Goal: Transaction & Acquisition: Purchase product/service

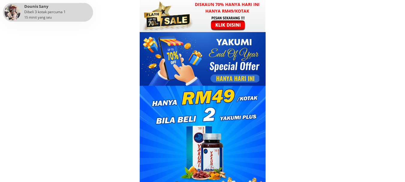
click at [231, 27] on div at bounding box center [228, 23] width 46 height 15
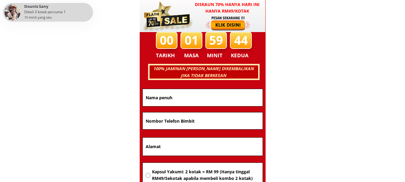
click at [165, 123] on input "tel" at bounding box center [202, 120] width 117 height 17
paste input "0133647165"
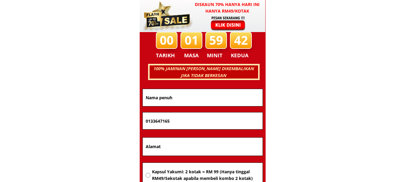
type input "0133647165"
click at [181, 97] on input "text" at bounding box center [202, 97] width 117 height 17
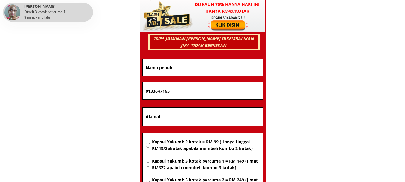
click at [178, 69] on input "text" at bounding box center [202, 67] width 117 height 17
click at [161, 68] on input "text" at bounding box center [202, 67] width 117 height 17
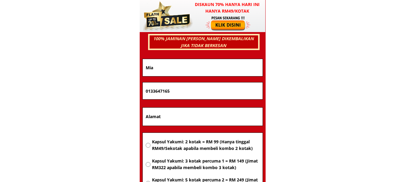
type input "Mia"
click at [163, 119] on input "text" at bounding box center [202, 117] width 117 height 18
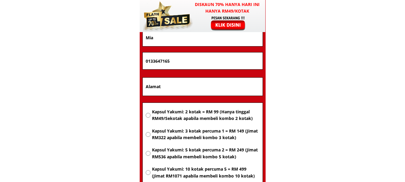
scroll to position [3931, 0]
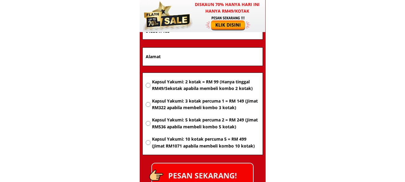
click at [148, 103] on input "radio" at bounding box center [148, 104] width 5 height 5
radio input "true"
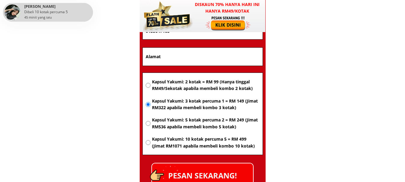
click at [149, 86] on input "radio" at bounding box center [148, 85] width 5 height 5
radio input "true"
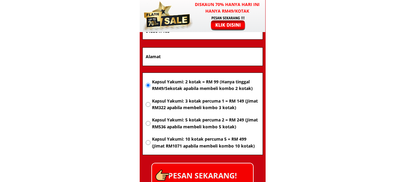
click at [148, 104] on input "radio" at bounding box center [148, 104] width 5 height 5
radio input "true"
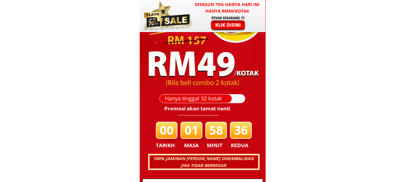
scroll to position [3871, 0]
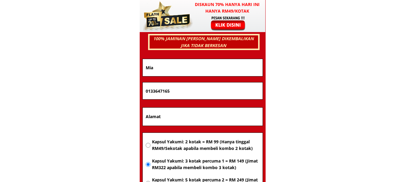
click at [168, 67] on input "Mia" at bounding box center [202, 67] width 117 height 17
drag, startPoint x: 167, startPoint y: 67, endPoint x: 104, endPoint y: 85, distance: 65.1
paste input "Pitambar Khadk"
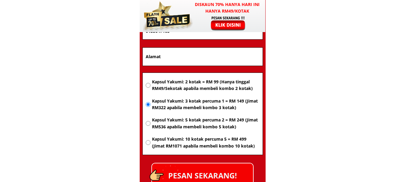
scroll to position [3991, 0]
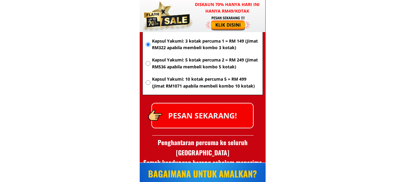
type input "[PERSON_NAME] (Mia)"
click at [180, 113] on div at bounding box center [164, 115] width 36 height 36
click at [190, 111] on p "PESAN SEKARANG!" at bounding box center [202, 115] width 101 height 24
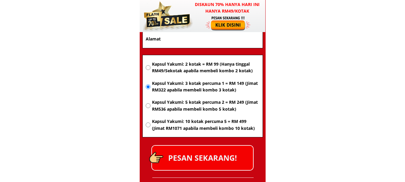
scroll to position [3919, 0]
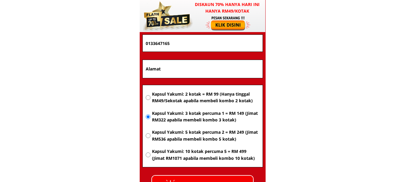
click at [157, 74] on input "text" at bounding box center [202, 69] width 117 height 18
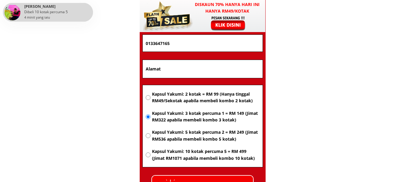
click at [172, 70] on input "text" at bounding box center [202, 69] width 117 height 18
paste input "Pelanggan tidak memberikan alamat"
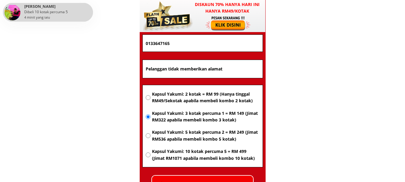
scroll to position [3949, 0]
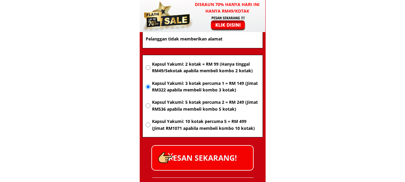
type input "Pelanggan tidak memberikan alamat"
click at [187, 156] on p "PESAN SEKARANG!" at bounding box center [202, 158] width 101 height 24
